Goal: Transaction & Acquisition: Book appointment/travel/reservation

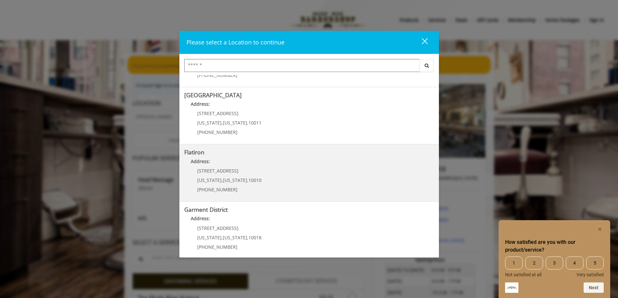
scroll to position [108, 0]
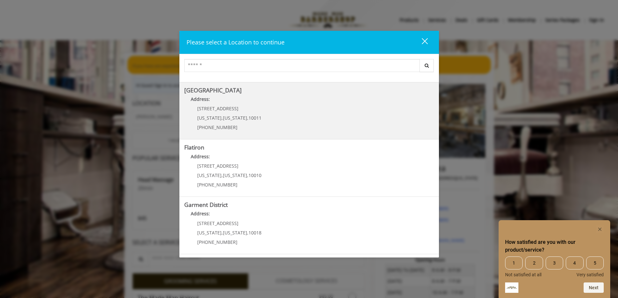
click at [325, 128] on Street "Chelsea 15th Street Address: 267 W 15th St New York , New York , 10011 (646) 85…" at bounding box center [309, 110] width 250 height 47
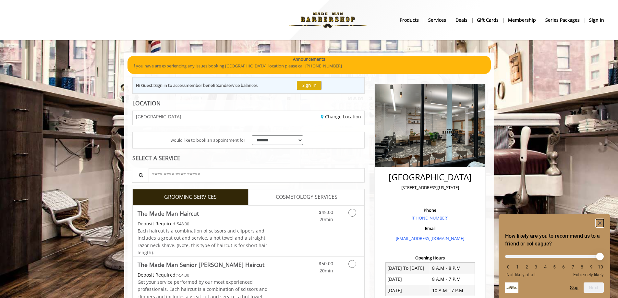
click at [601, 225] on rect "Hide survey" at bounding box center [600, 223] width 8 height 8
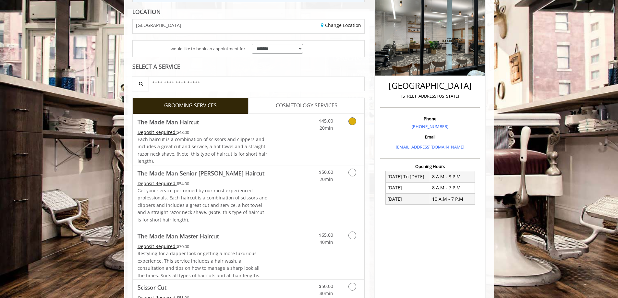
scroll to position [97, 0]
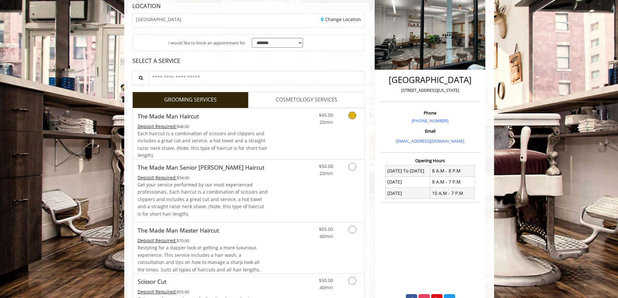
click at [280, 139] on link "Discounted Price" at bounding box center [287, 133] width 39 height 51
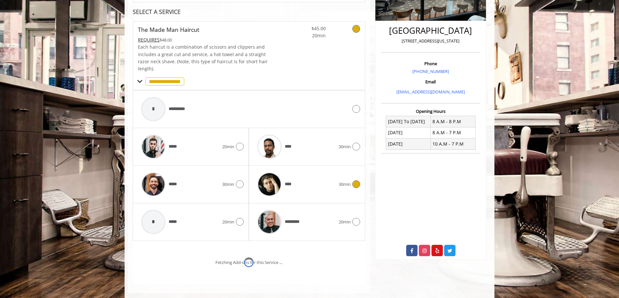
scroll to position [158, 0]
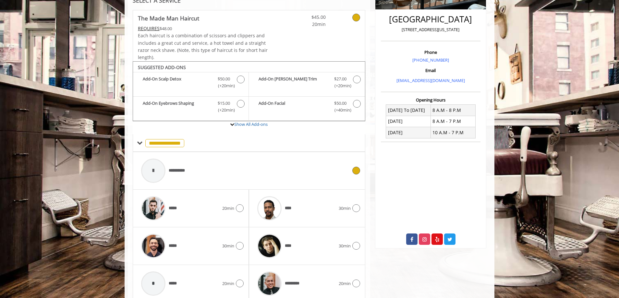
click at [226, 179] on div "**********" at bounding box center [244, 170] width 213 height 31
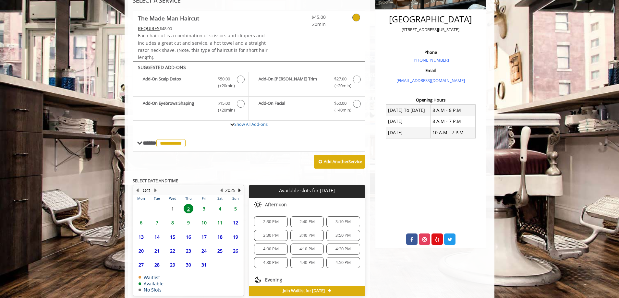
click at [207, 210] on span "3" at bounding box center [204, 208] width 10 height 9
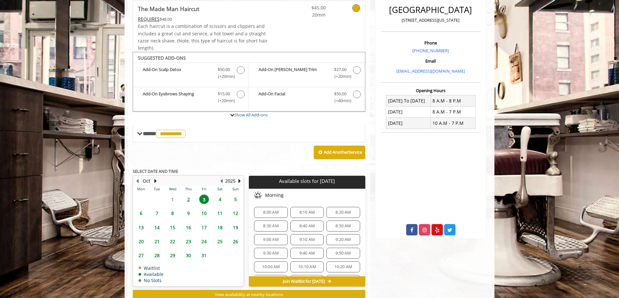
scroll to position [156, 0]
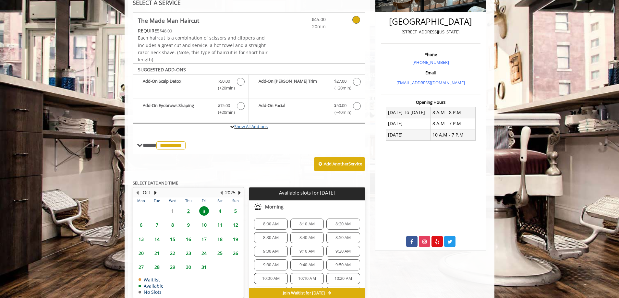
click at [257, 131] on label "Show All Add-ons" at bounding box center [249, 130] width 233 height 13
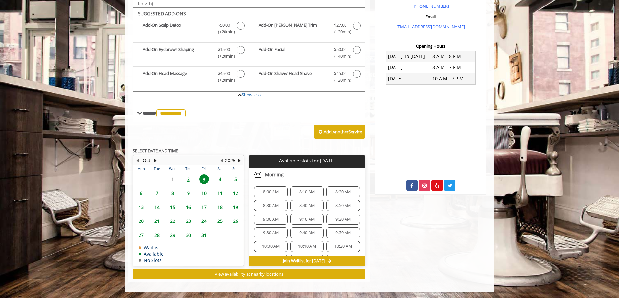
scroll to position [212, 0]
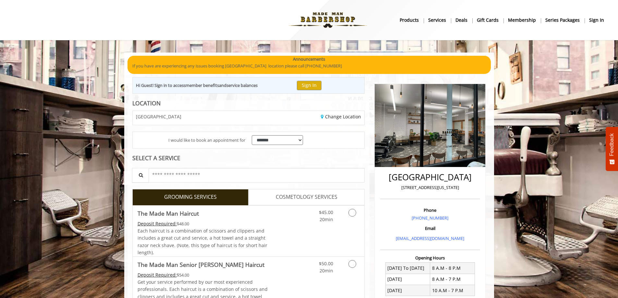
click at [300, 21] on img at bounding box center [327, 20] width 89 height 36
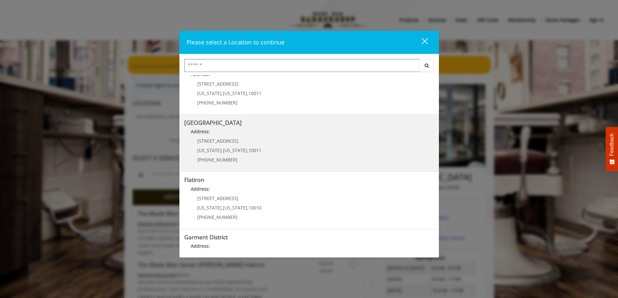
scroll to position [43, 0]
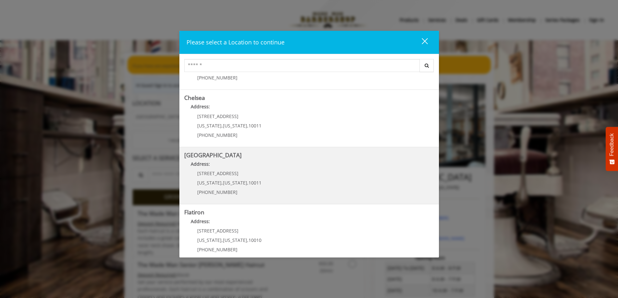
click at [323, 175] on Street "Chelsea 15th Street Address: 267 W 15th St New York , New York , 10011 (646) 85…" at bounding box center [309, 175] width 250 height 47
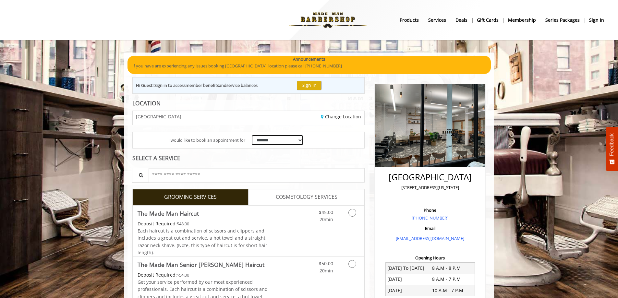
click at [293, 140] on select "**********" at bounding box center [278, 140] width 52 height 10
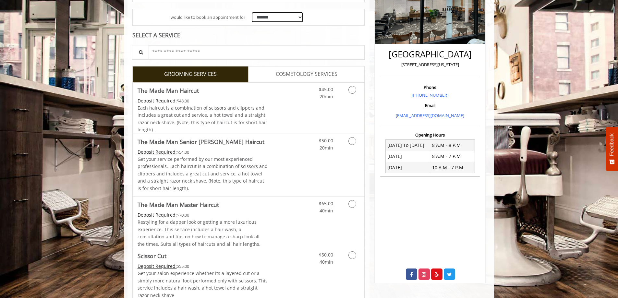
scroll to position [162, 0]
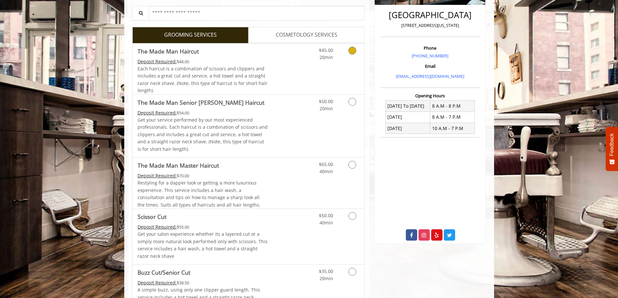
click at [304, 77] on link "Discounted Price" at bounding box center [287, 68] width 39 height 51
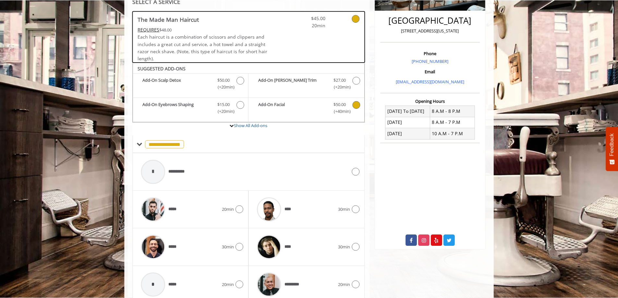
scroll to position [88, 0]
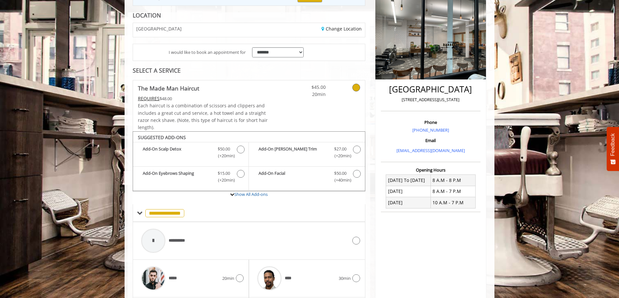
click at [294, 96] on span "20min" at bounding box center [307, 94] width 38 height 7
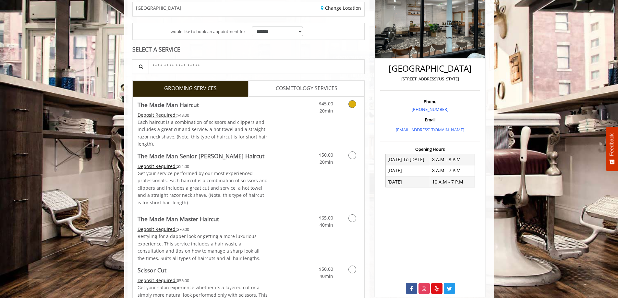
scroll to position [120, 0]
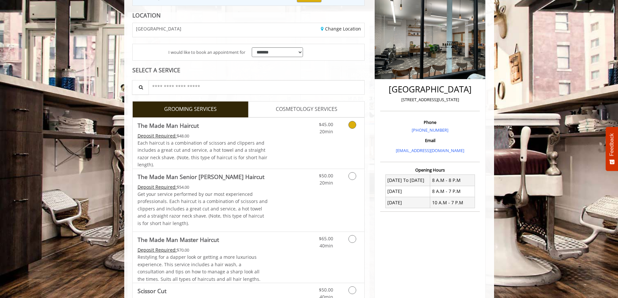
click at [293, 136] on link "Discounted Price" at bounding box center [287, 143] width 39 height 51
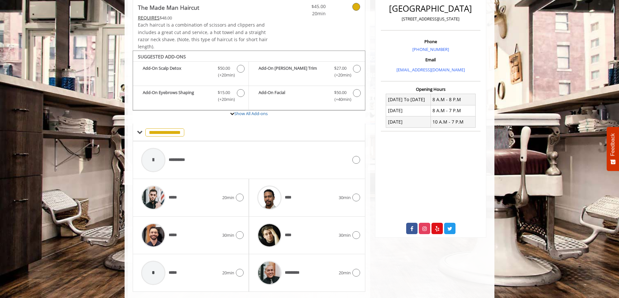
scroll to position [185, 0]
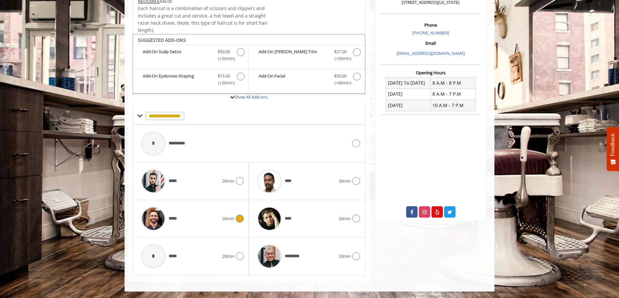
click at [214, 219] on div "*****" at bounding box center [180, 218] width 84 height 31
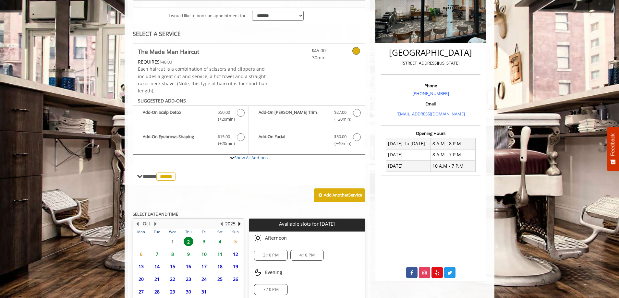
click at [204, 243] on span "3" at bounding box center [204, 241] width 10 height 9
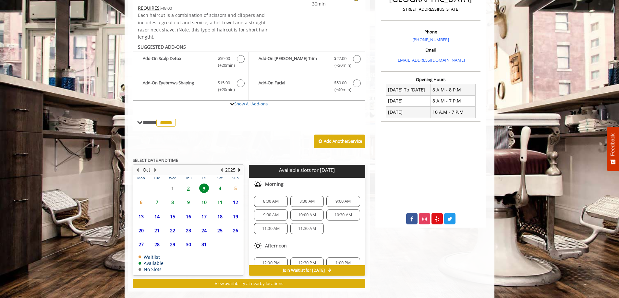
scroll to position [188, 0]
